Goal: Task Accomplishment & Management: Use online tool/utility

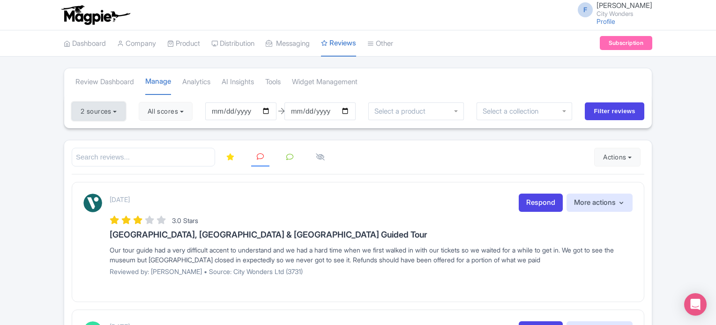
click at [101, 110] on button "2 sources" at bounding box center [99, 111] width 54 height 19
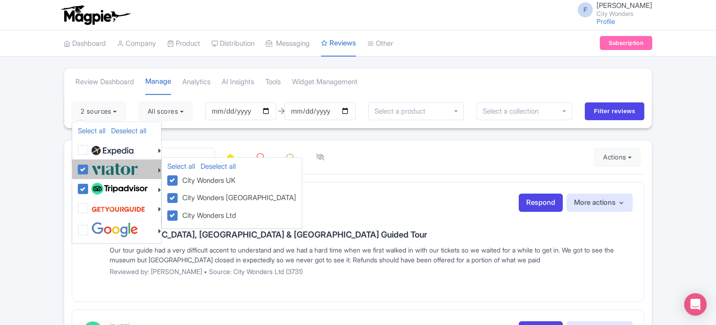
click at [89, 166] on label at bounding box center [113, 169] width 49 height 15
click at [89, 166] on input "checkbox" at bounding box center [92, 165] width 6 height 6
checkbox input "false"
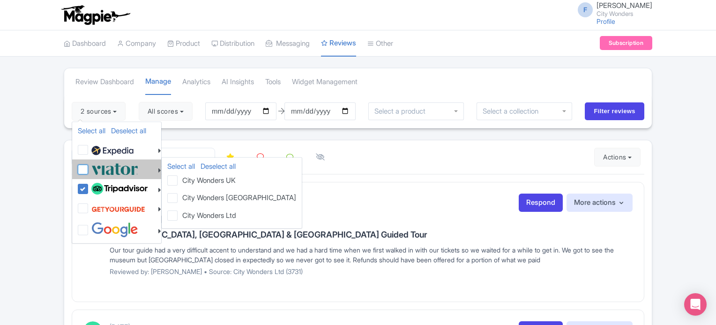
checkbox input "false"
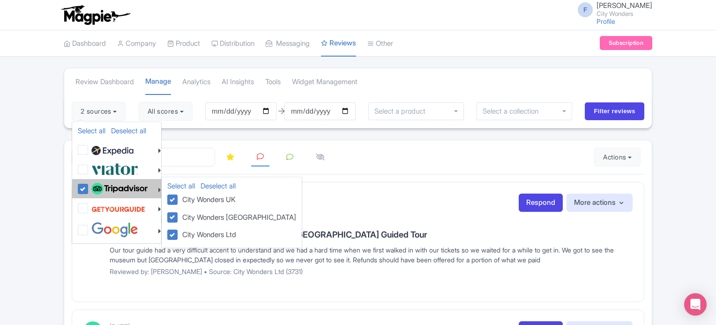
click at [89, 186] on label at bounding box center [118, 189] width 59 height 16
click at [89, 186] on input "checkbox" at bounding box center [92, 184] width 6 height 6
checkbox input "false"
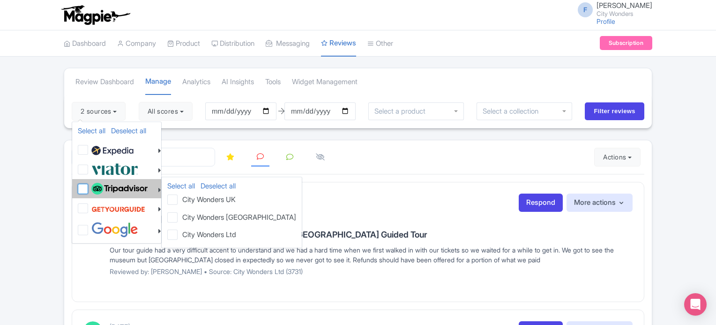
checkbox input "false"
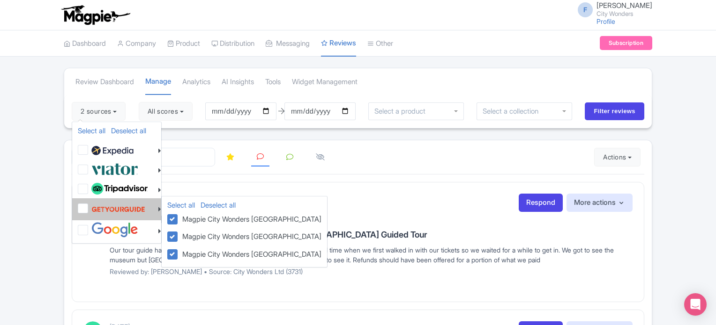
click at [89, 204] on label at bounding box center [117, 209] width 56 height 18
click at [89, 204] on input "checkbox" at bounding box center [92, 203] width 6 height 6
checkbox input "true"
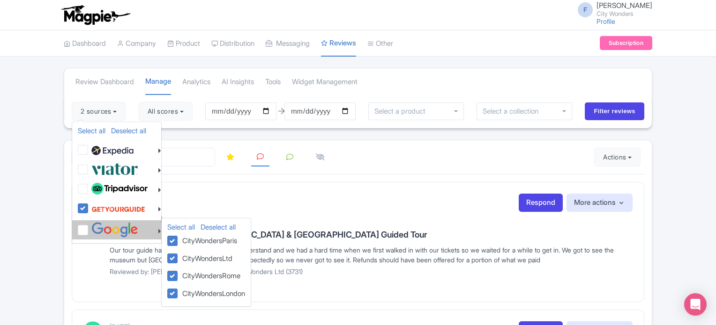
click at [89, 226] on label at bounding box center [113, 229] width 49 height 15
click at [89, 226] on input "checkbox" at bounding box center [92, 225] width 6 height 6
checkbox input "true"
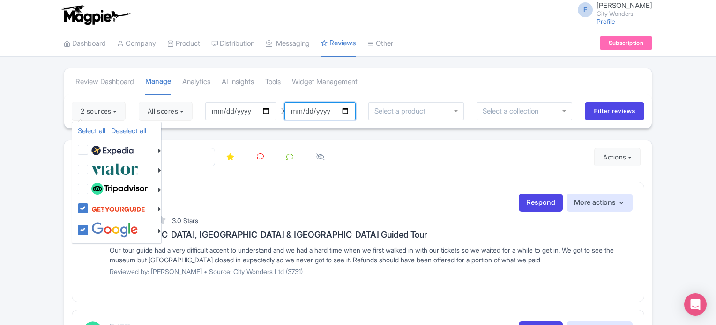
click at [353, 111] on input "2025-07-02" at bounding box center [319, 112] width 71 height 18
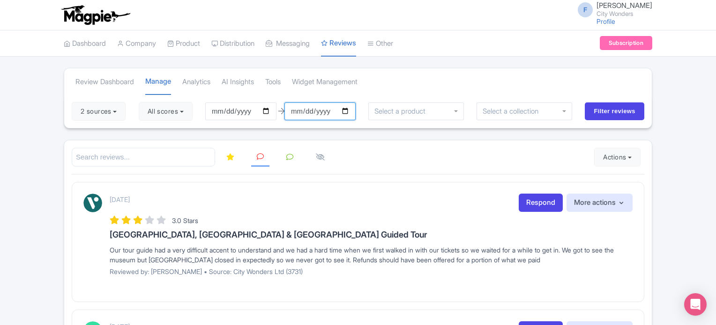
type input "[DATE]"
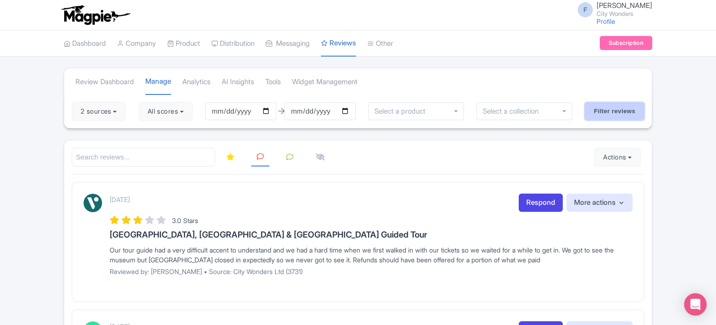
click at [615, 110] on input "Filter reviews" at bounding box center [613, 112] width 59 height 18
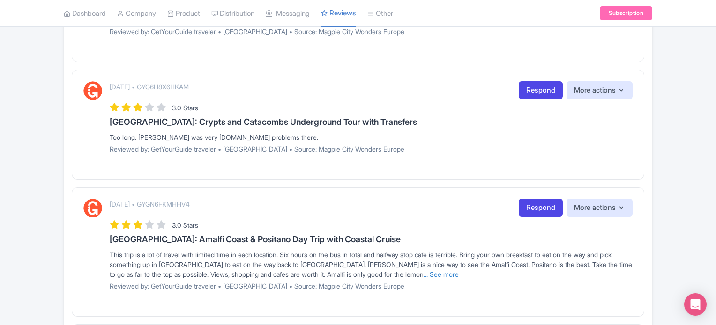
scroll to position [234, 0]
